Goal: Task Accomplishment & Management: Manage account settings

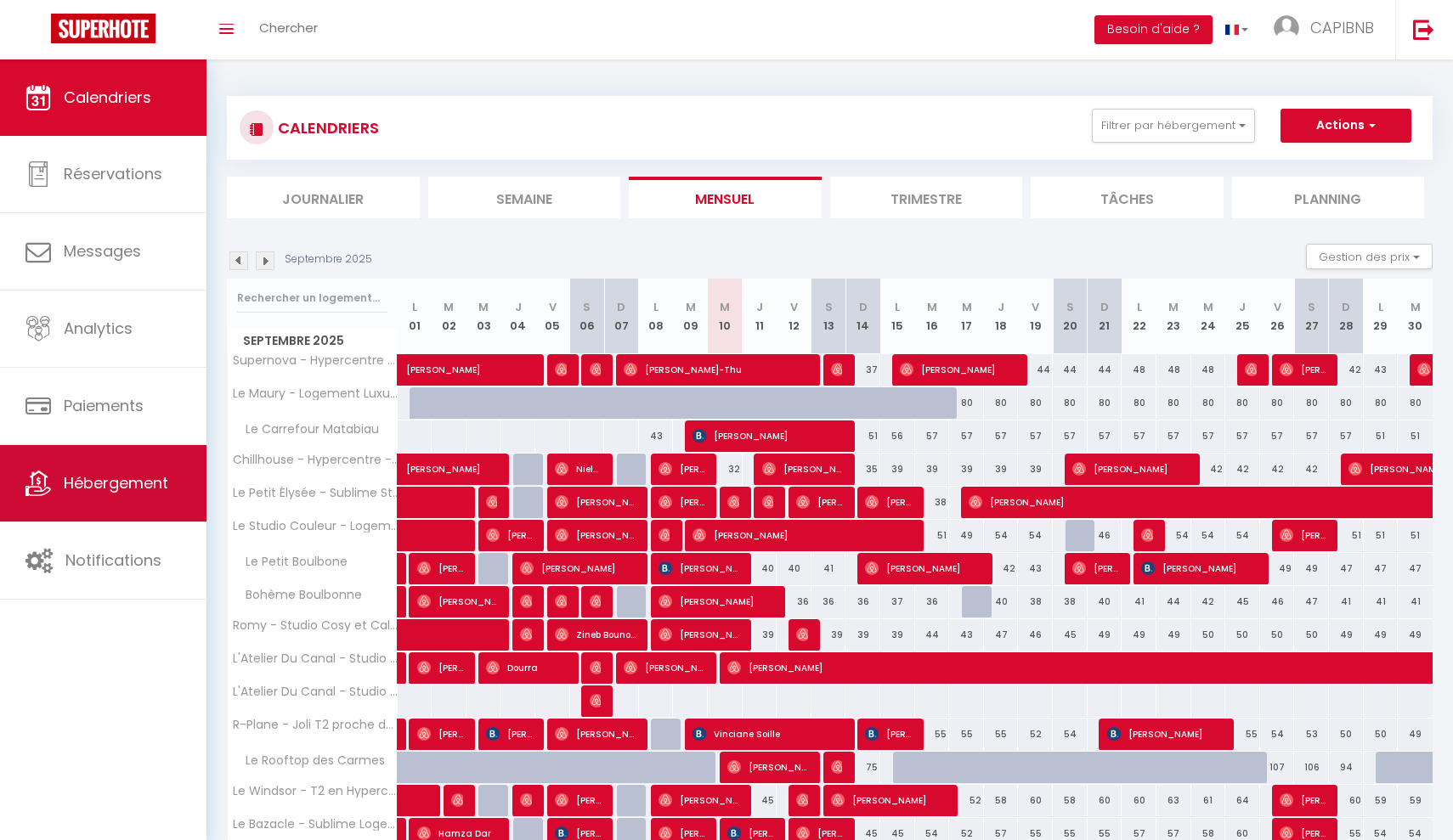
click at [117, 507] on link "Hébergement" at bounding box center [103, 483] width 206 height 76
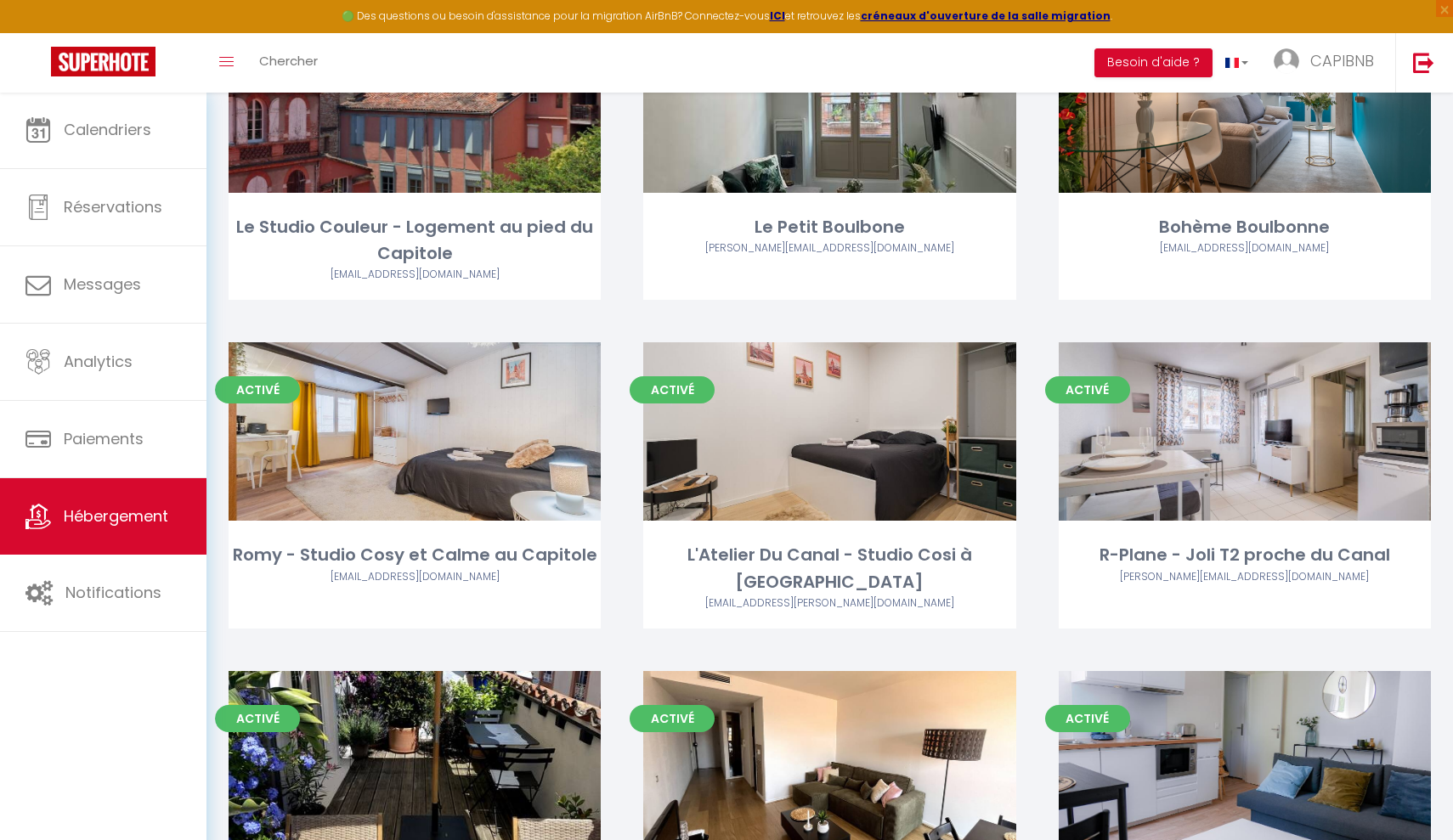
scroll to position [599, 0]
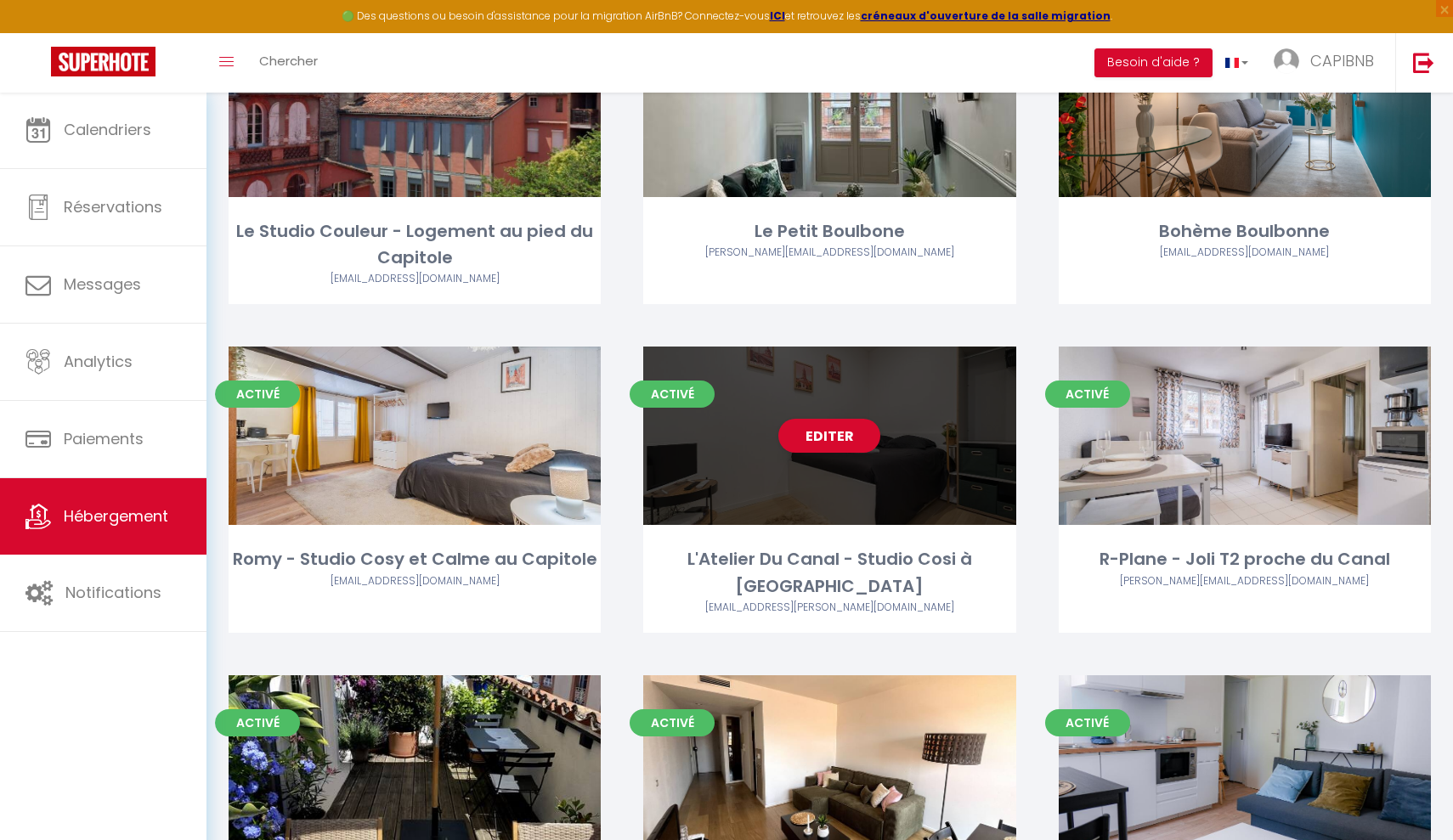
click at [776, 466] on div "Editer" at bounding box center [829, 435] width 372 height 178
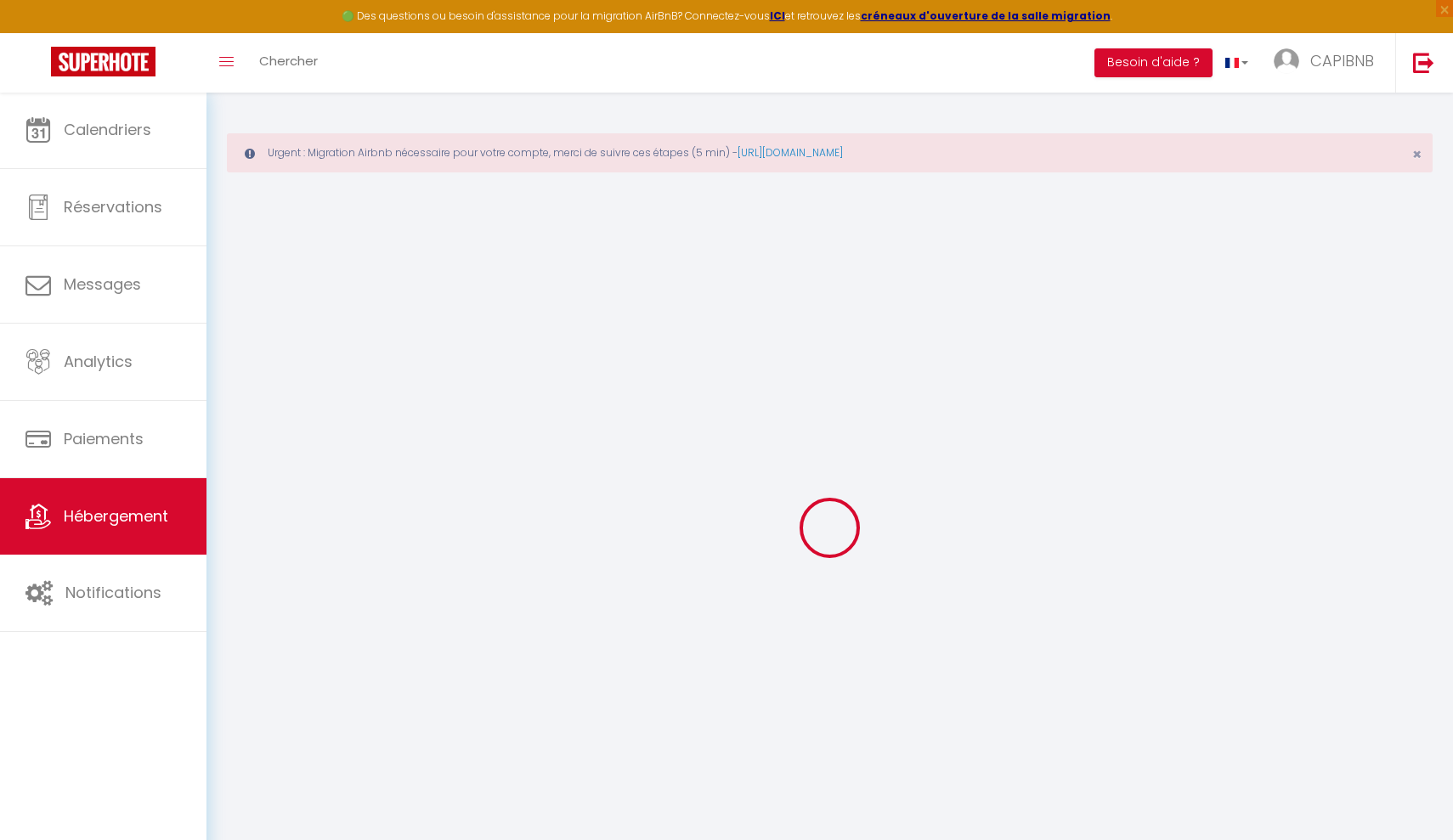
select select
select select "+ 22 %"
select select
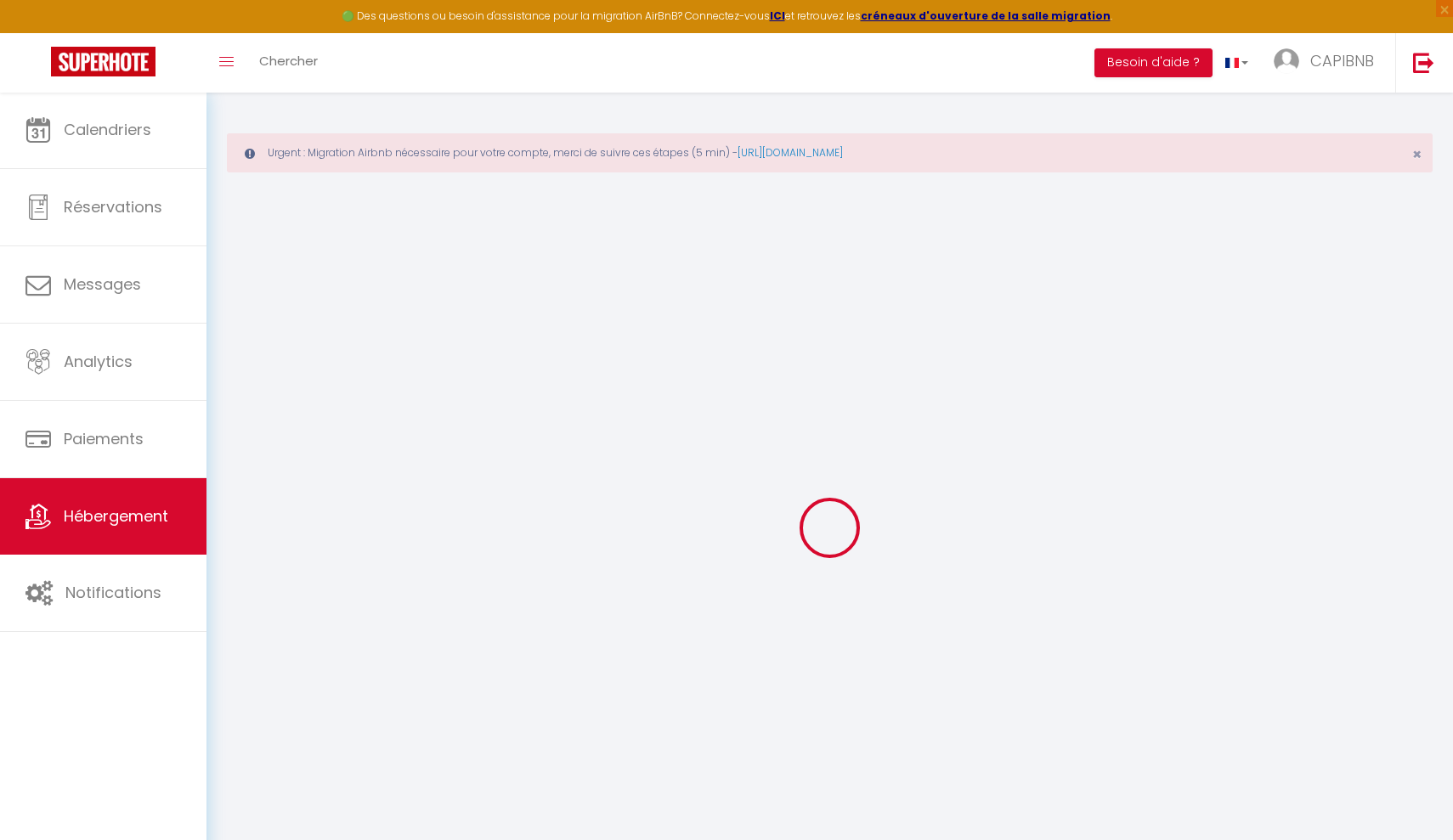
select select
checkbox input "false"
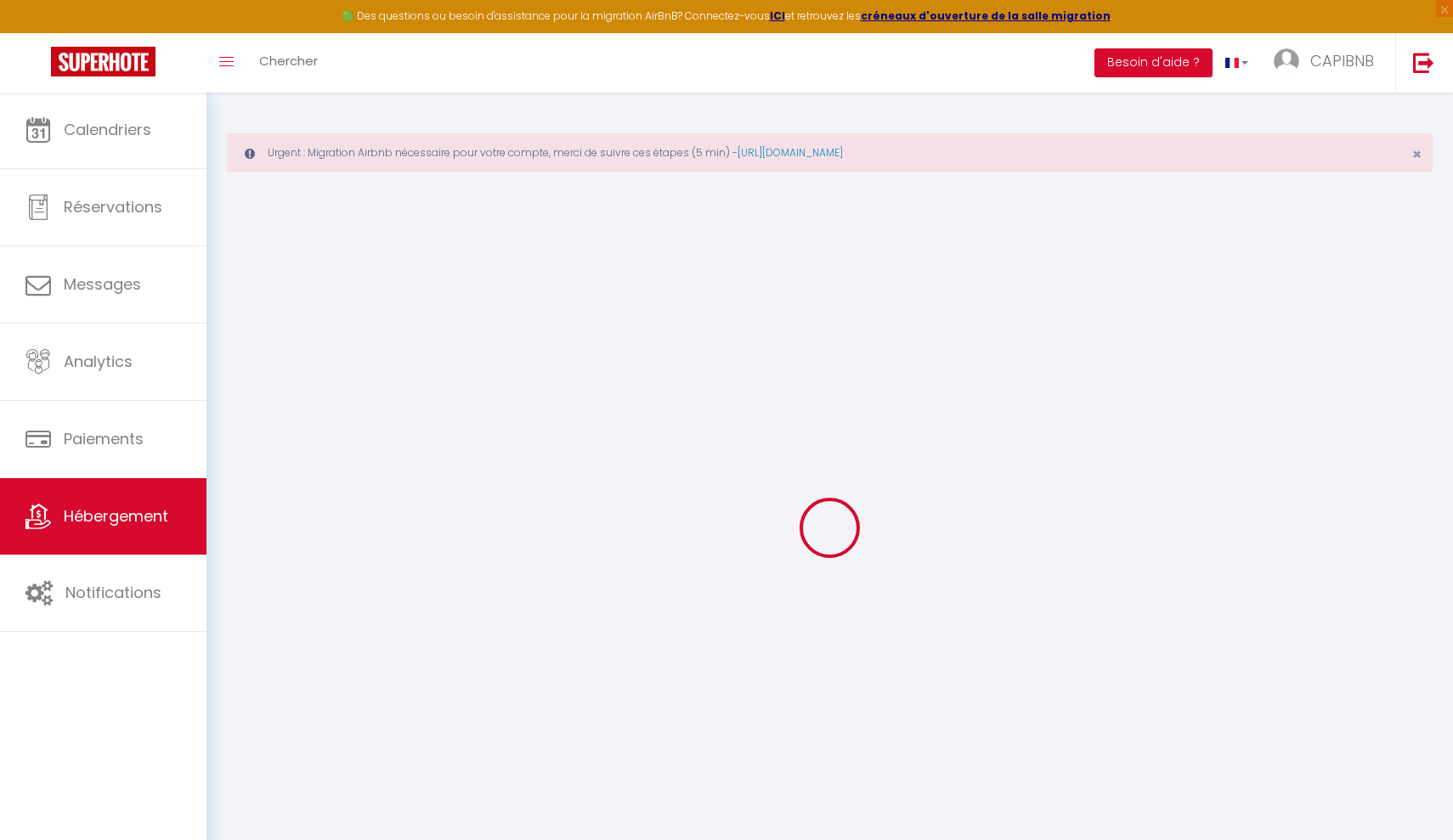
checkbox input "false"
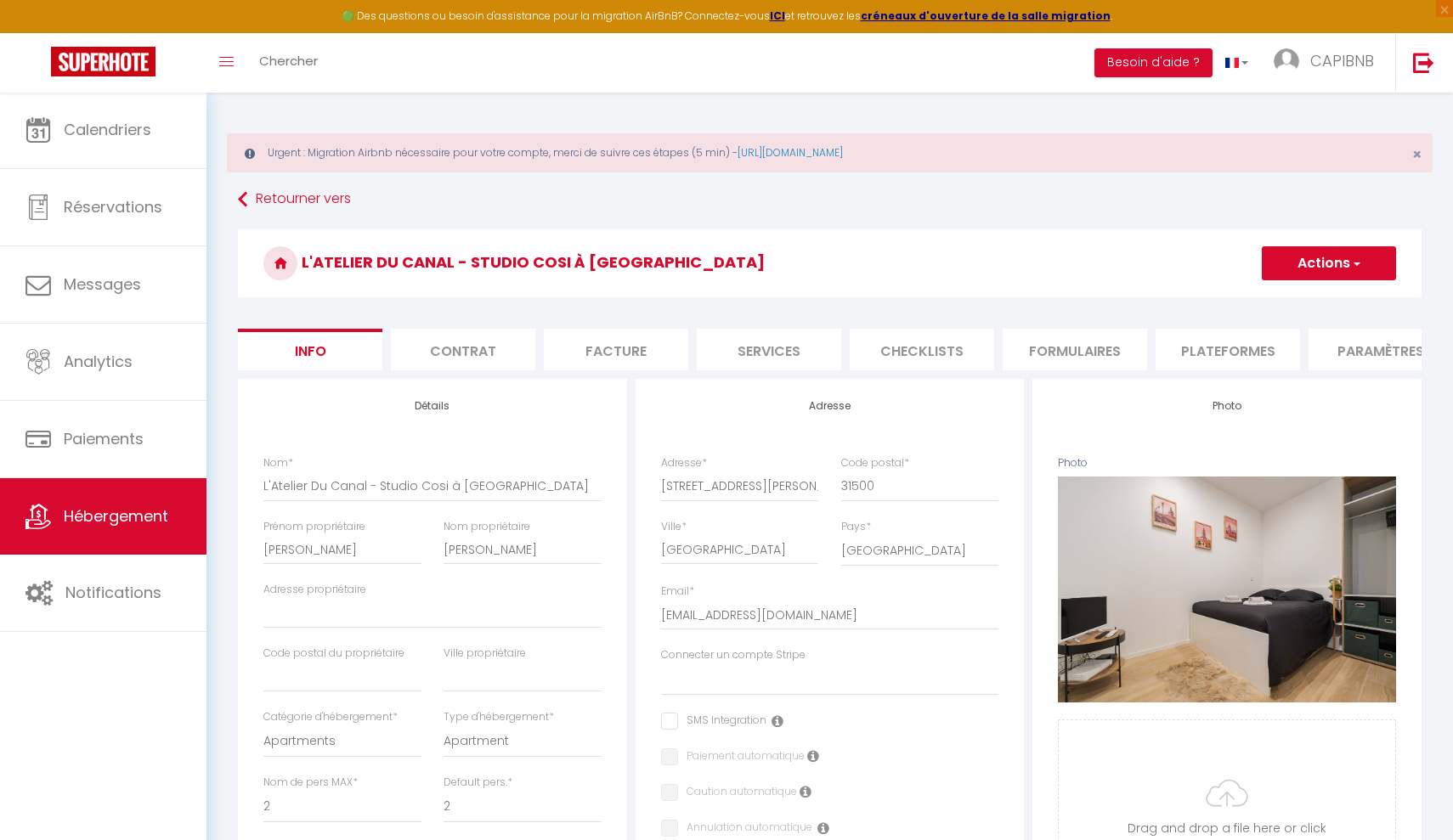
click at [1201, 354] on li "Plateformes" at bounding box center [1228, 349] width 145 height 41
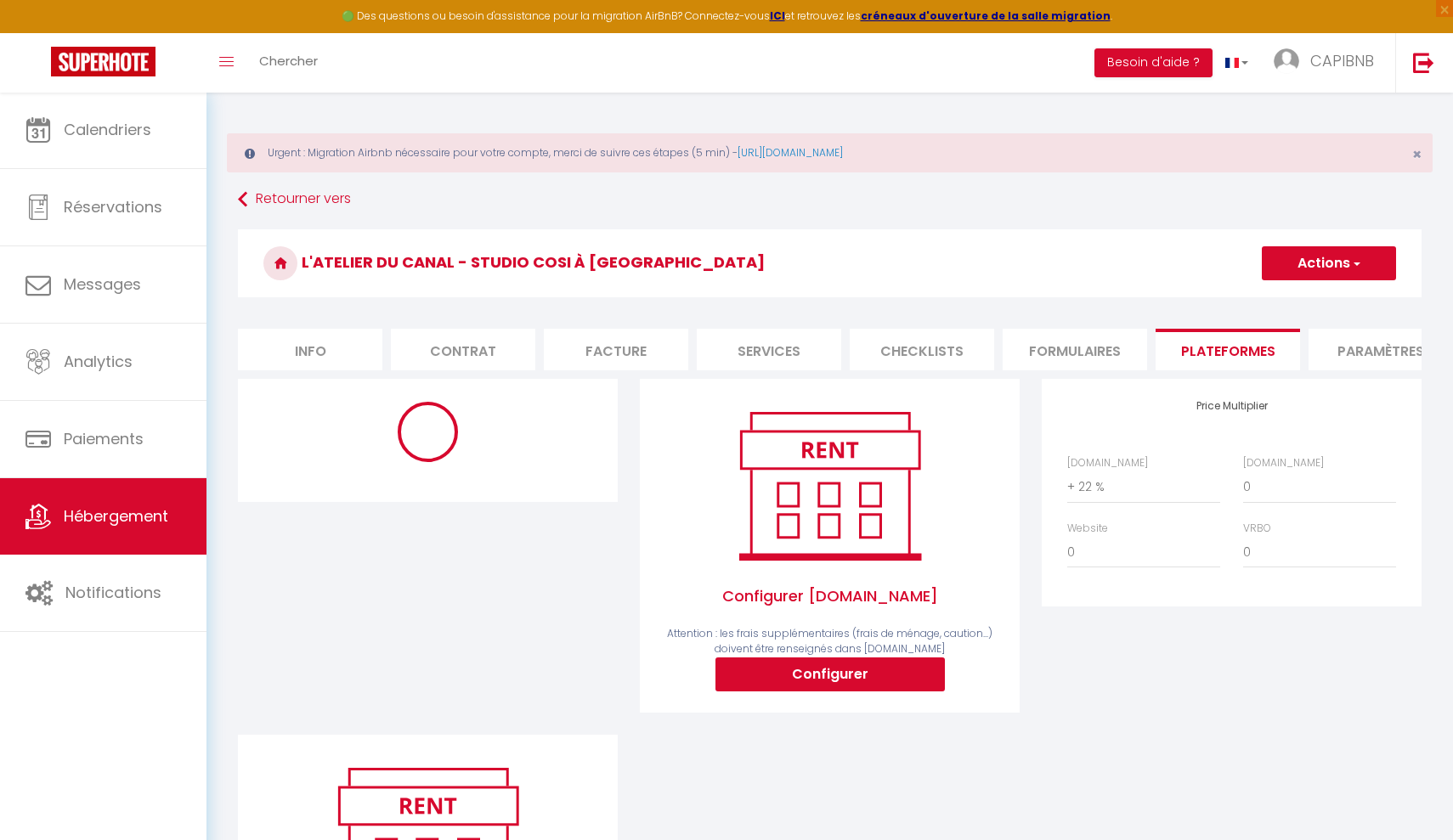
click at [841, 674] on button "Configurer" at bounding box center [830, 673] width 229 height 34
type input "[EMAIL_ADDRESS][DOMAIN_NAME]"
select select
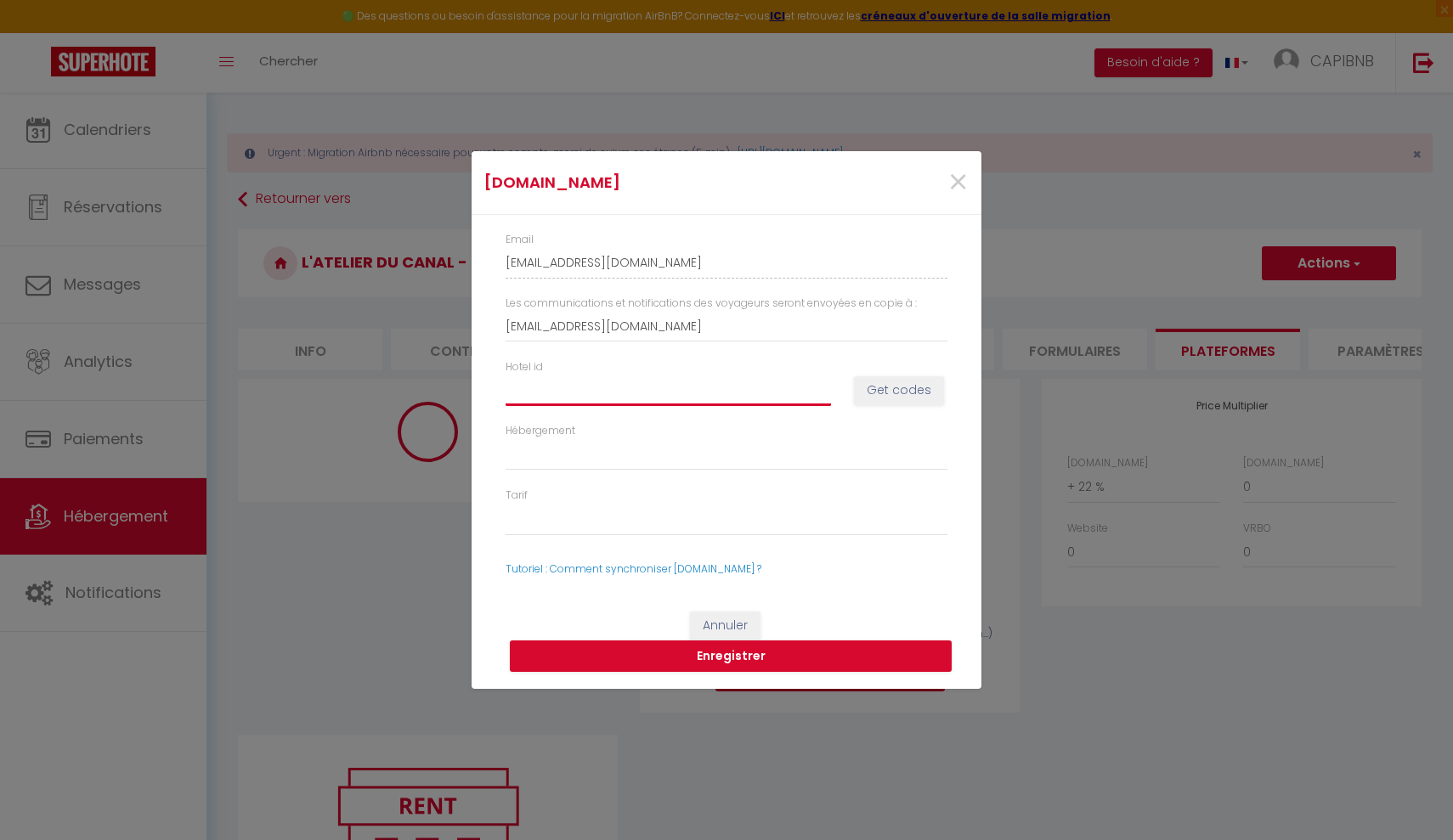
click at [673, 392] on input "Hotel id" at bounding box center [669, 390] width 326 height 31
paste input "14918944"
type input "14918944"
select select
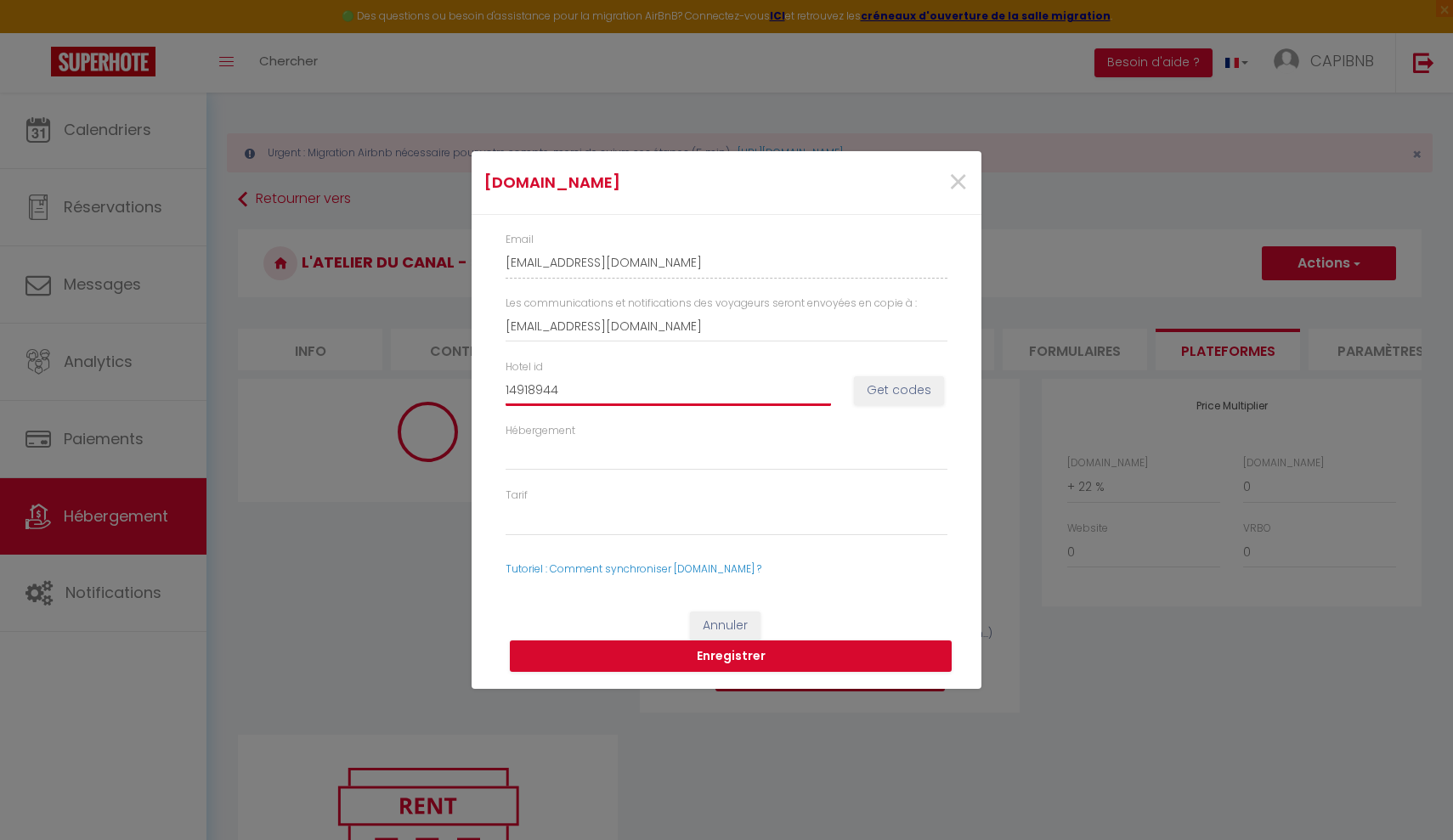
type input "14918944"
click at [902, 393] on button "Get codes" at bounding box center [898, 391] width 90 height 29
select select
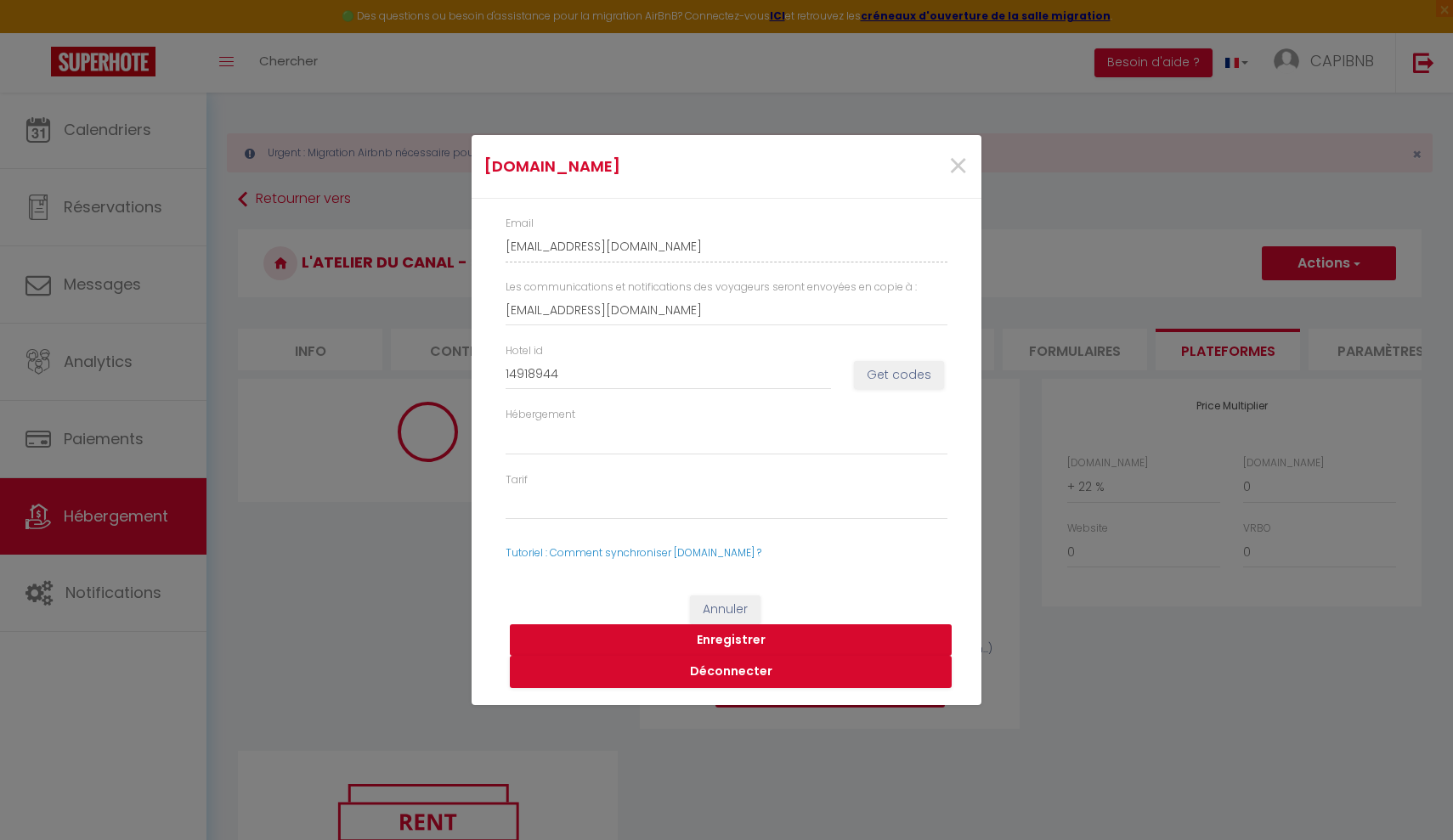
click at [738, 638] on button "Enregistrer" at bounding box center [730, 641] width 441 height 33
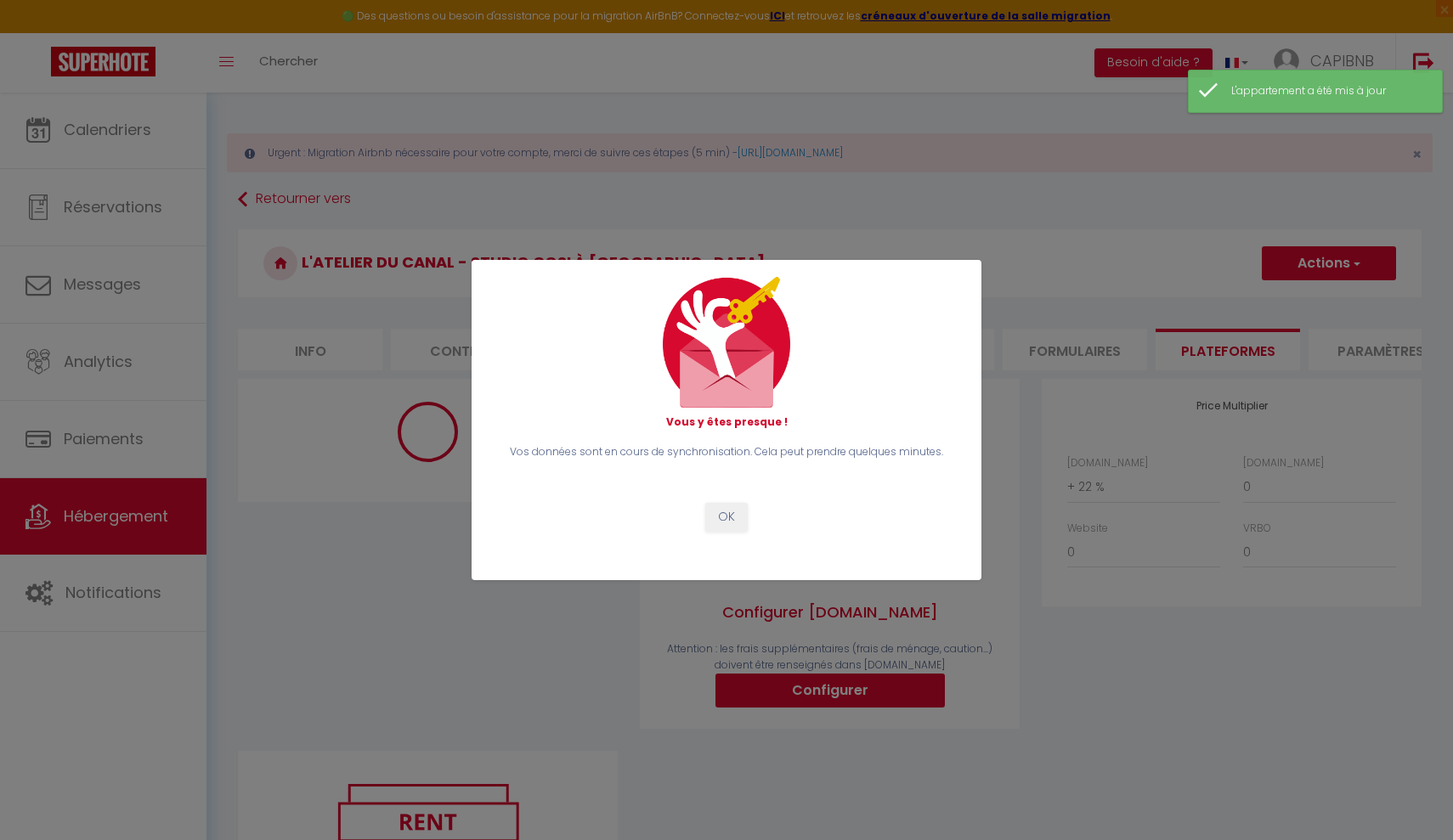
click at [732, 519] on button "OK" at bounding box center [726, 517] width 42 height 29
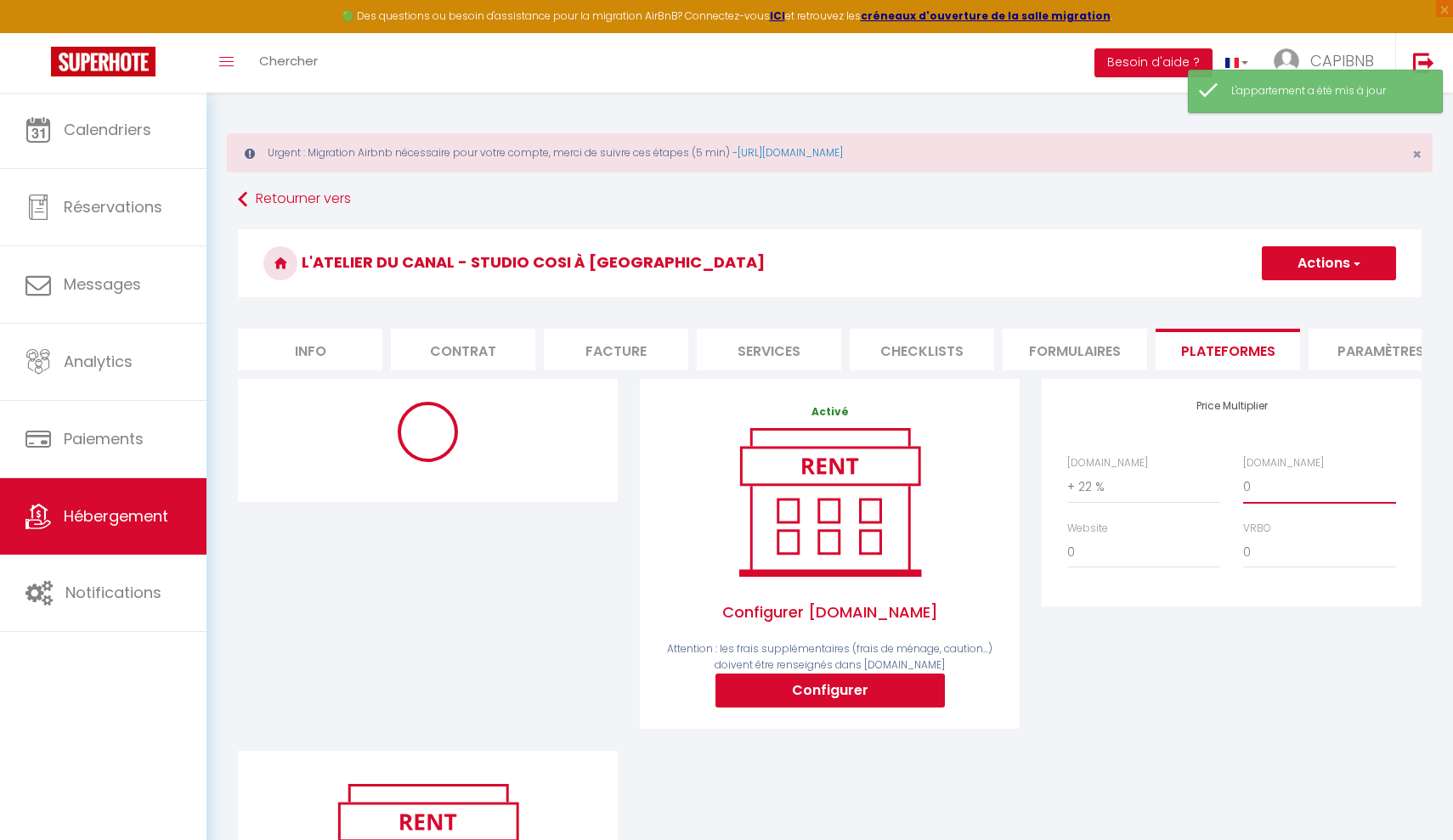
select select "+ 35 %"
click at [1304, 275] on button "Actions" at bounding box center [1328, 263] width 134 height 34
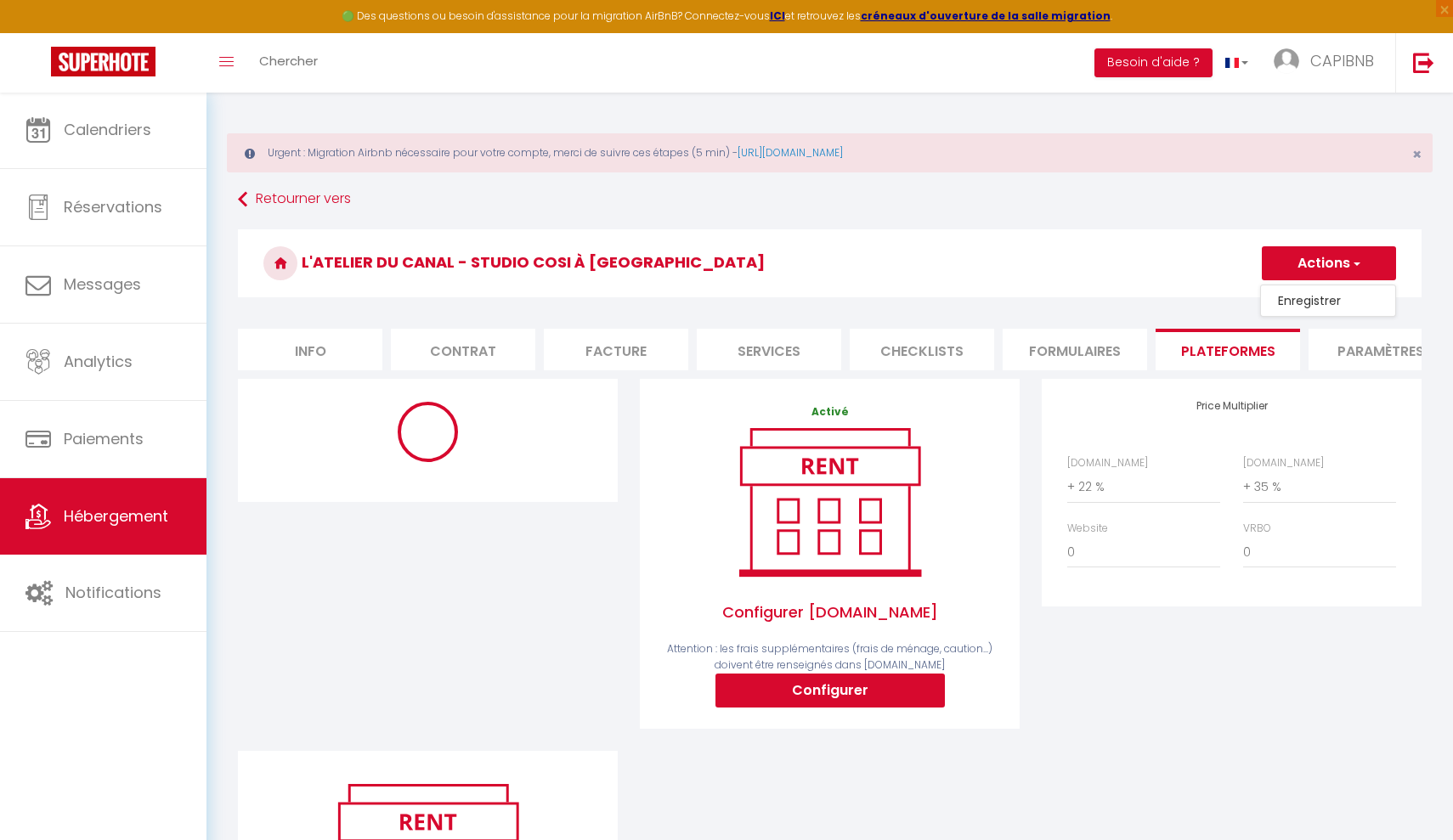
click at [1295, 312] on ul "Enregistrer" at bounding box center [1327, 301] width 136 height 33
click at [1301, 262] on button "Actions" at bounding box center [1328, 263] width 134 height 34
click at [1296, 299] on link "Enregistrer" at bounding box center [1327, 301] width 134 height 22
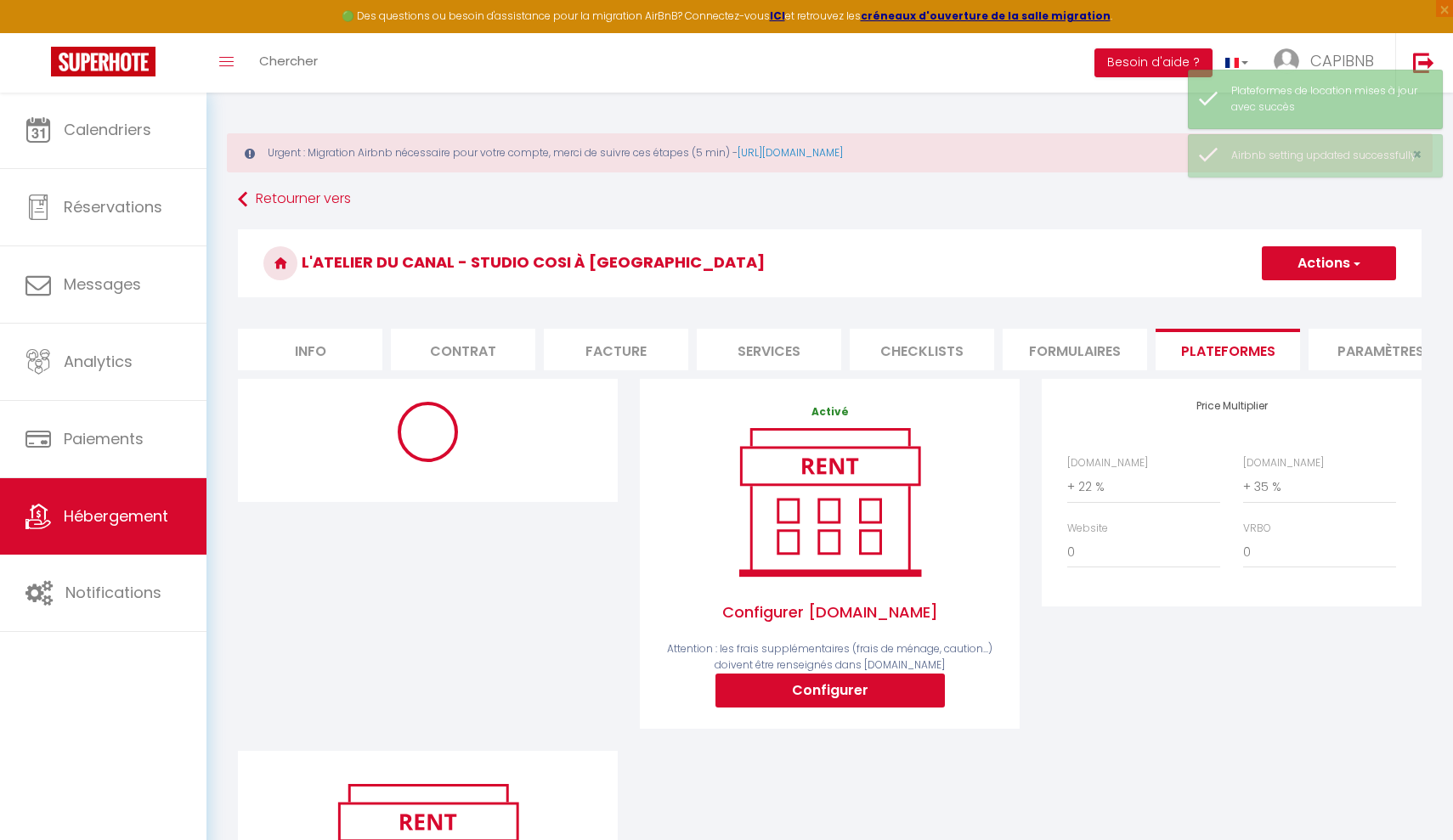
select select "365"
select select "EUR"
select select
select select "17147-1379667802810088651"
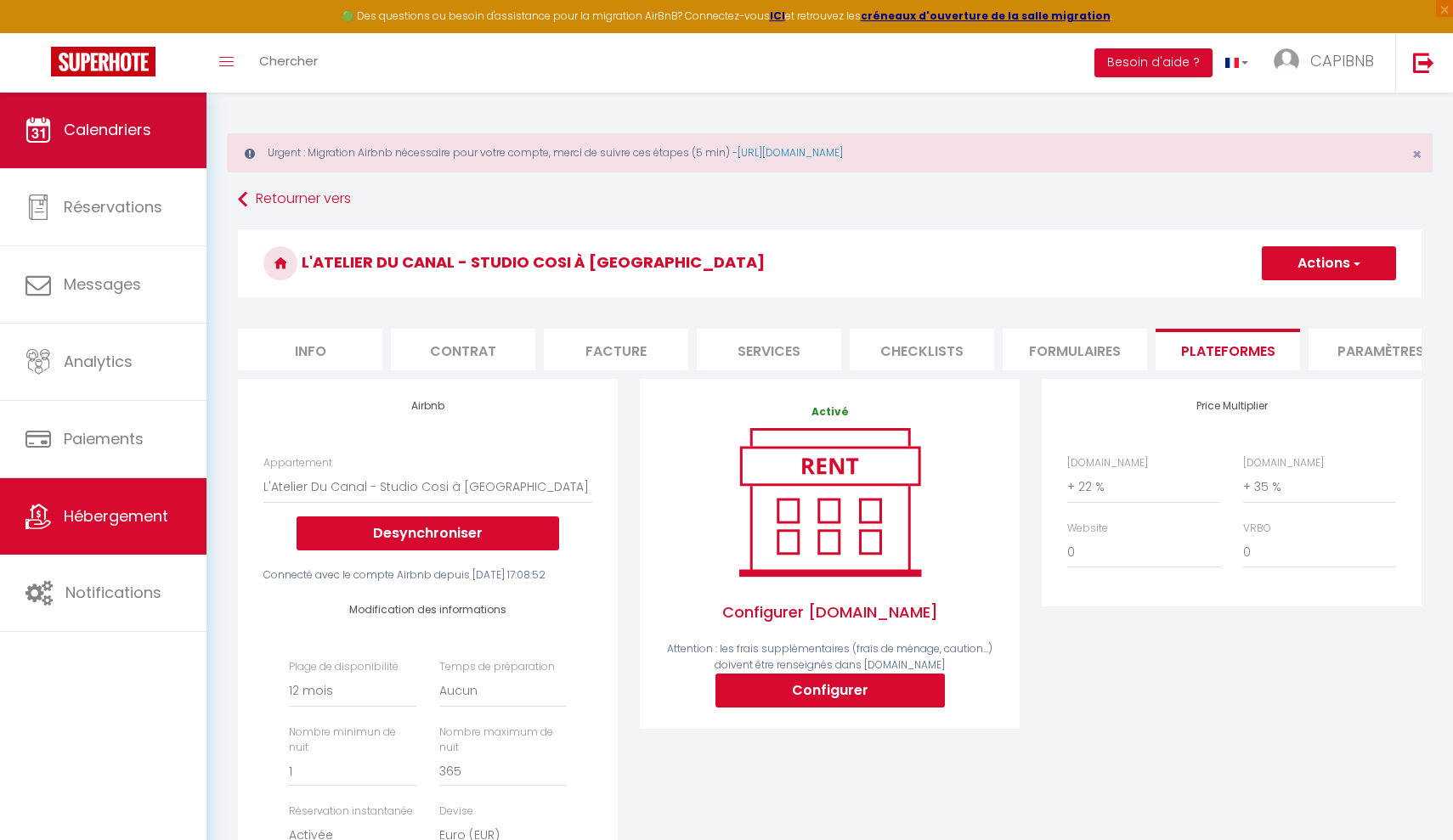
click at [131, 123] on span "Calendriers" at bounding box center [107, 129] width 88 height 21
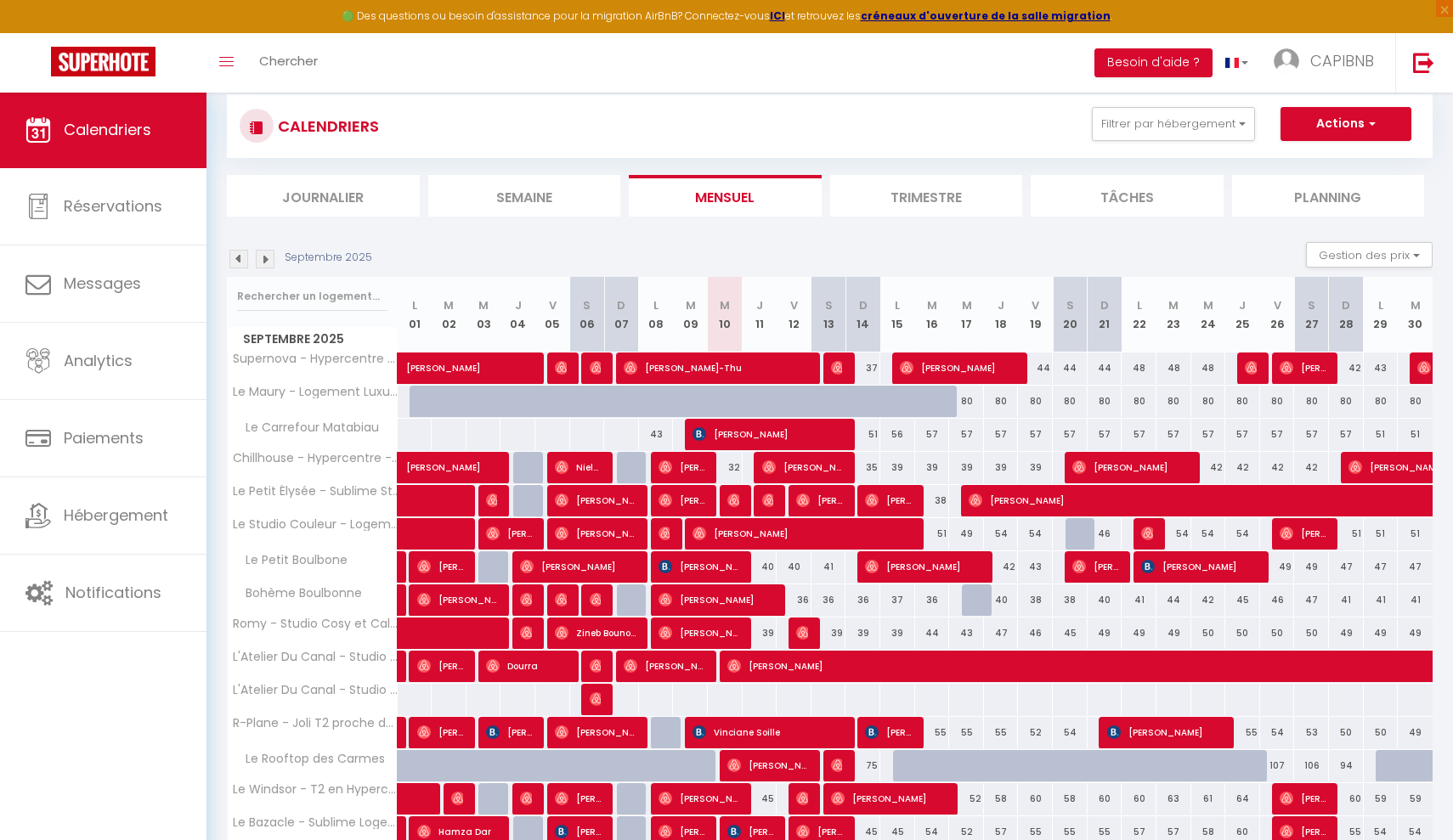
scroll to position [111, 0]
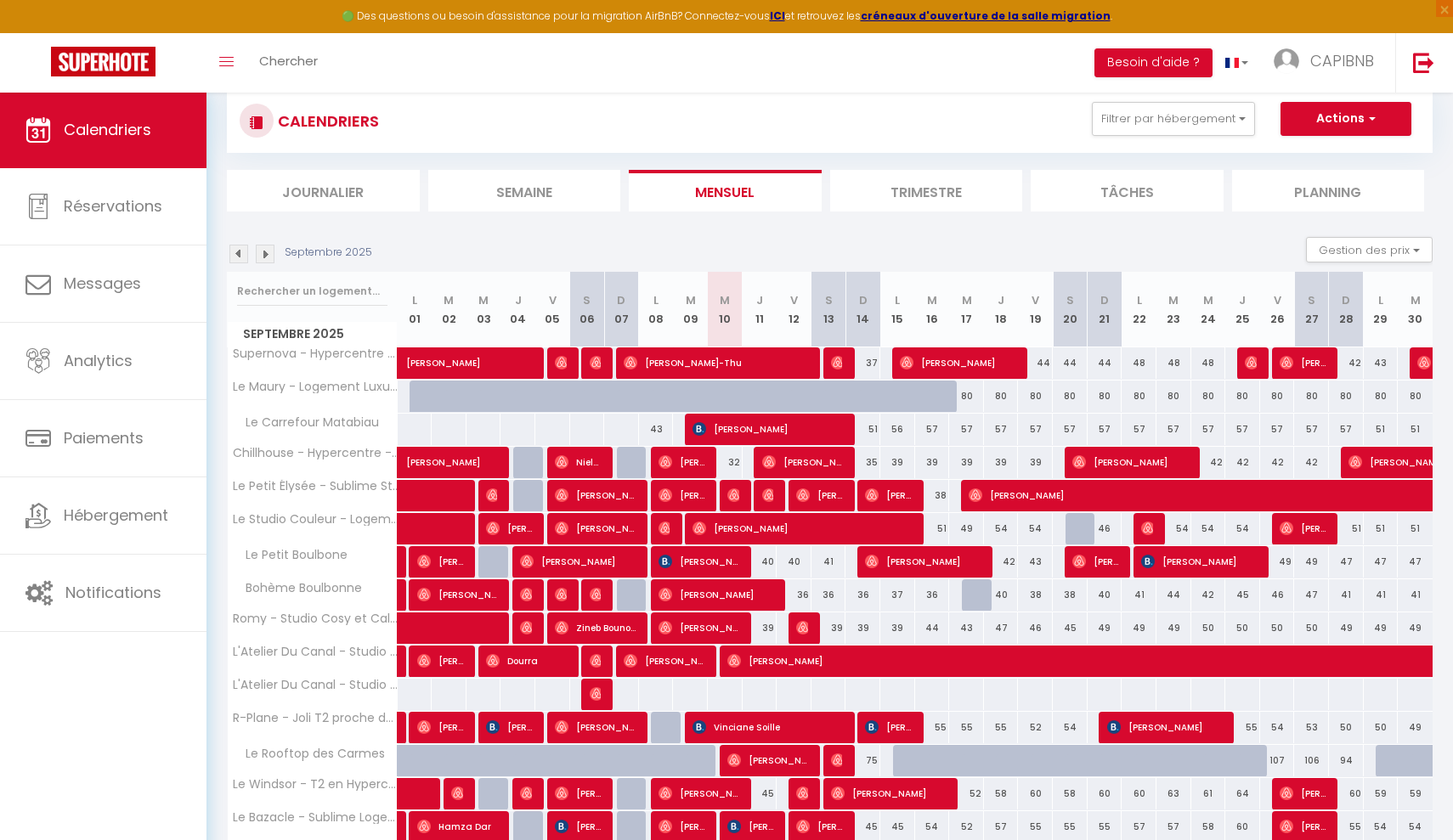
click at [602, 694] on div at bounding box center [598, 695] width 35 height 33
click at [594, 649] on span "Ema" at bounding box center [595, 661] width 12 height 33
select select "KO"
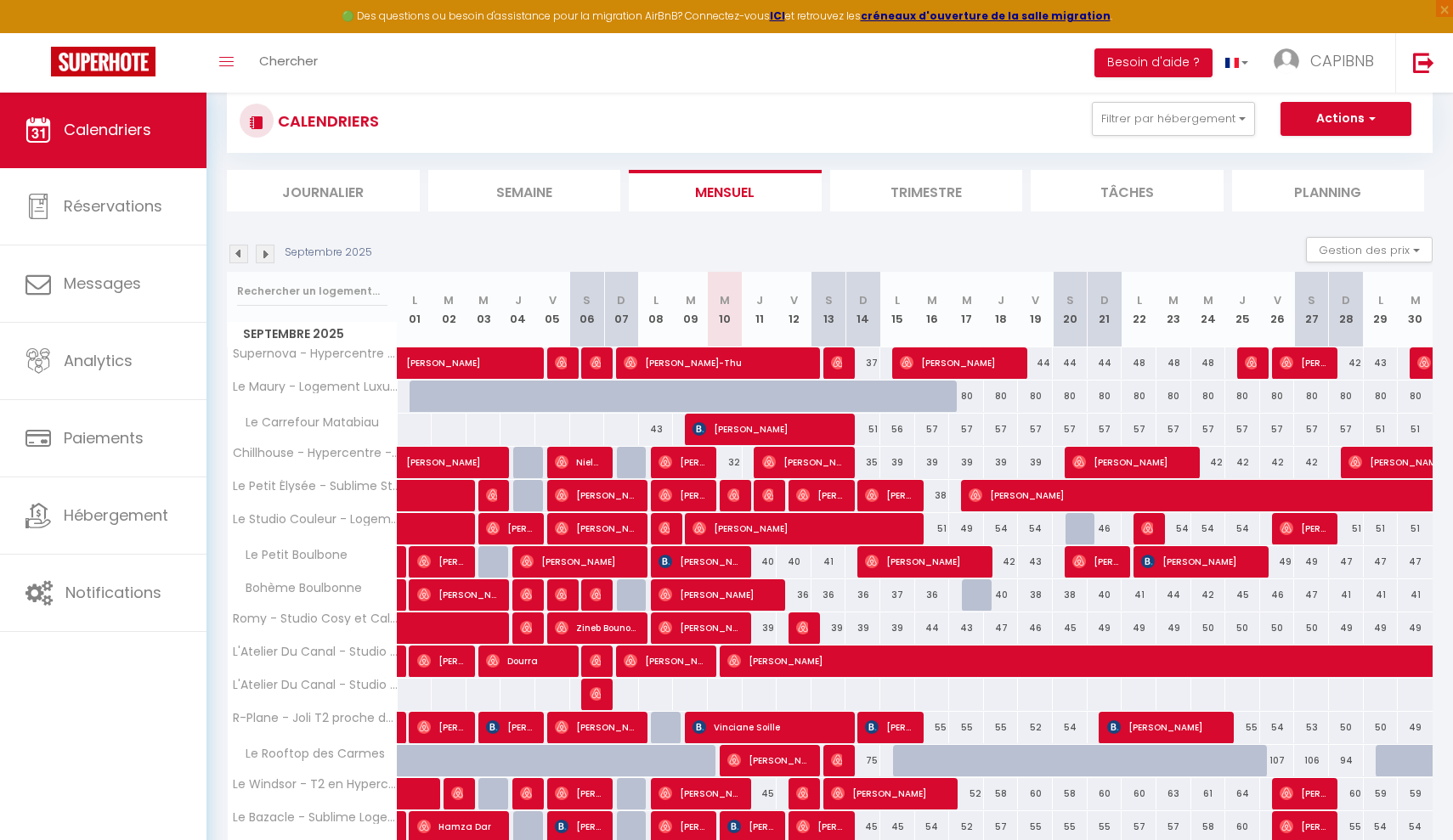
select select "0"
select select "1"
select select
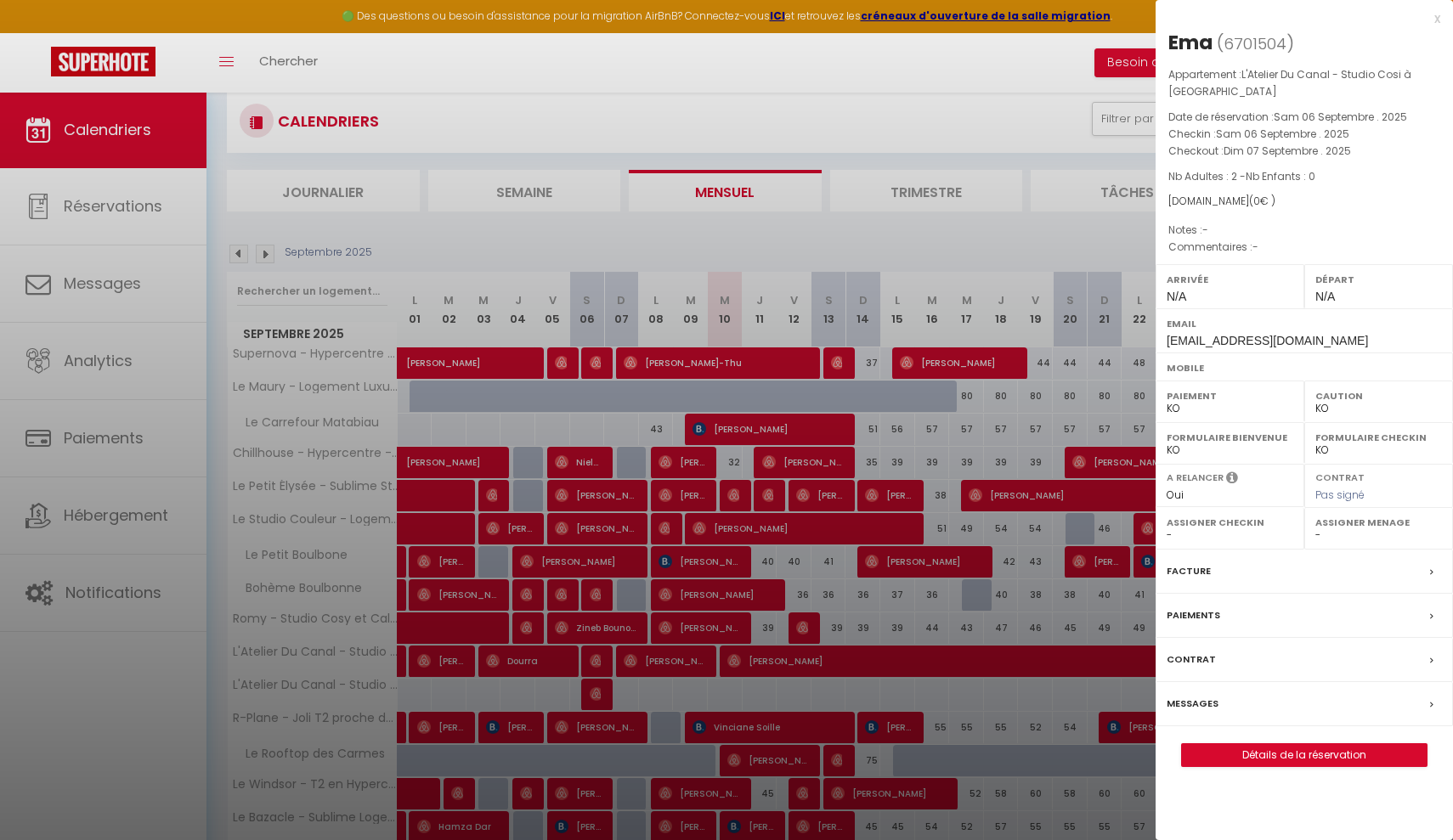
click at [1439, 18] on div "x" at bounding box center [1297, 18] width 284 height 20
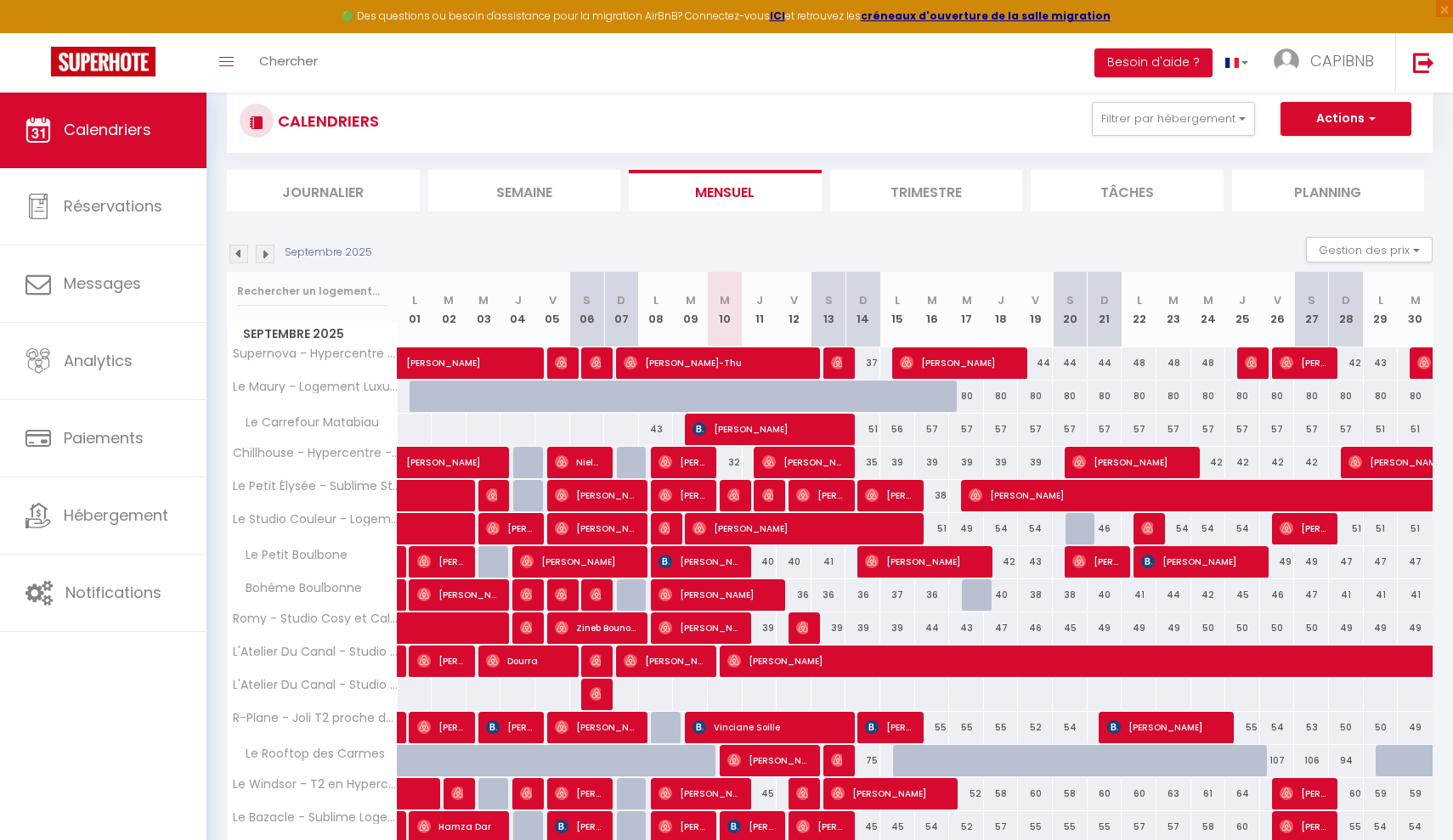
click at [599, 694] on img at bounding box center [596, 694] width 13 height 13
select select "OK"
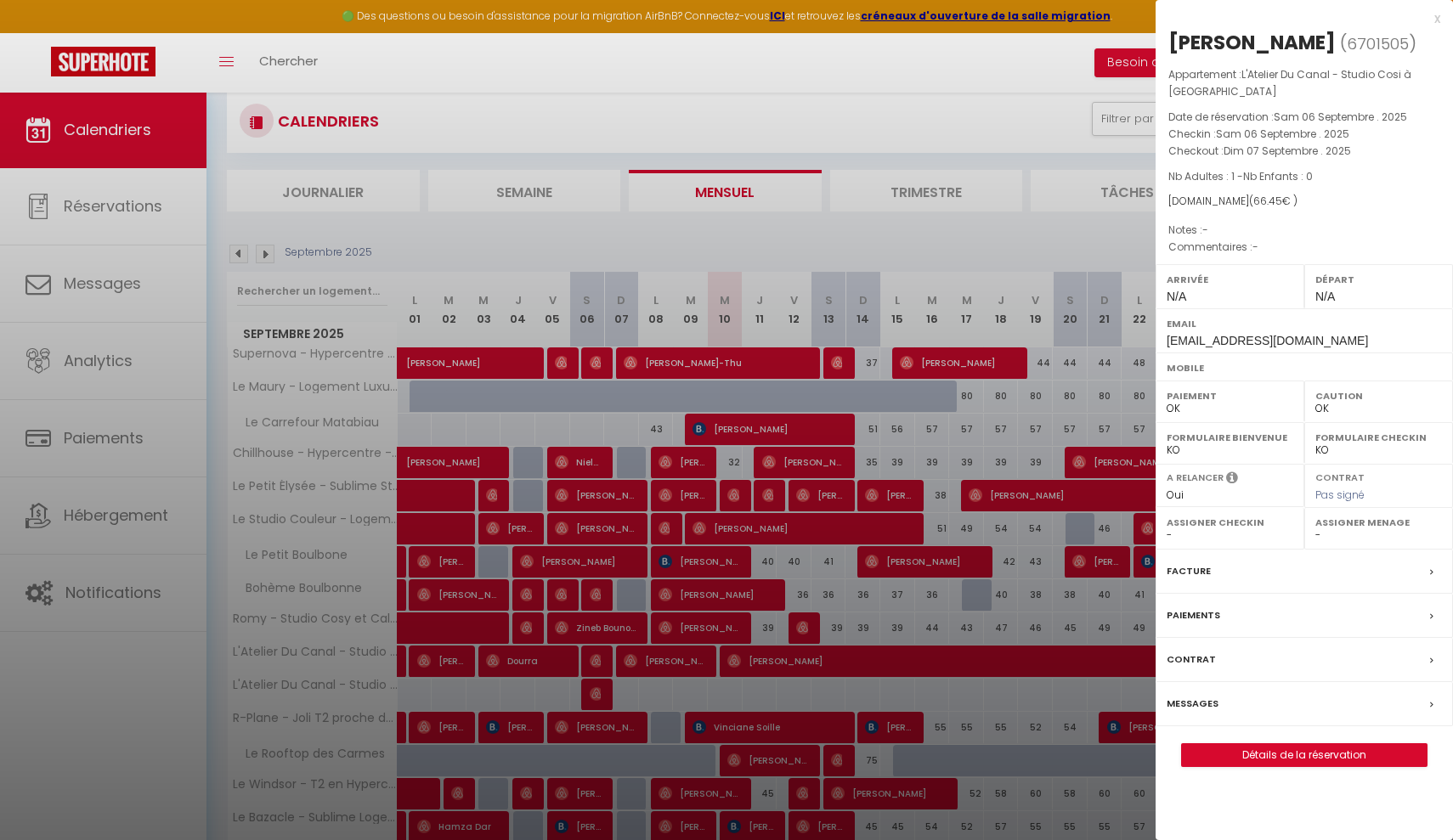
click at [1436, 17] on div "x" at bounding box center [1297, 18] width 284 height 20
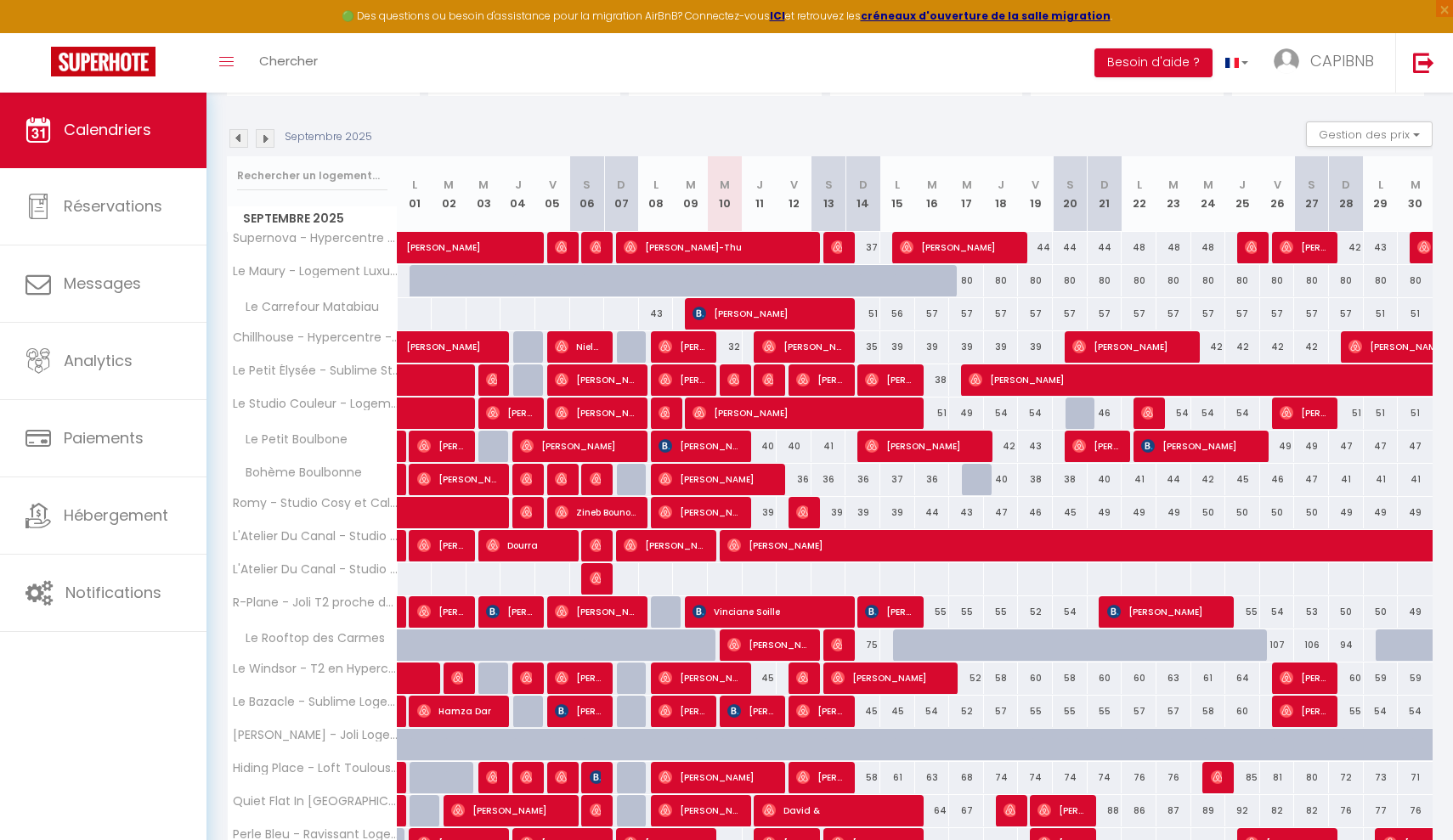
scroll to position [235, 0]
